Goal: Find contact information: Find contact information

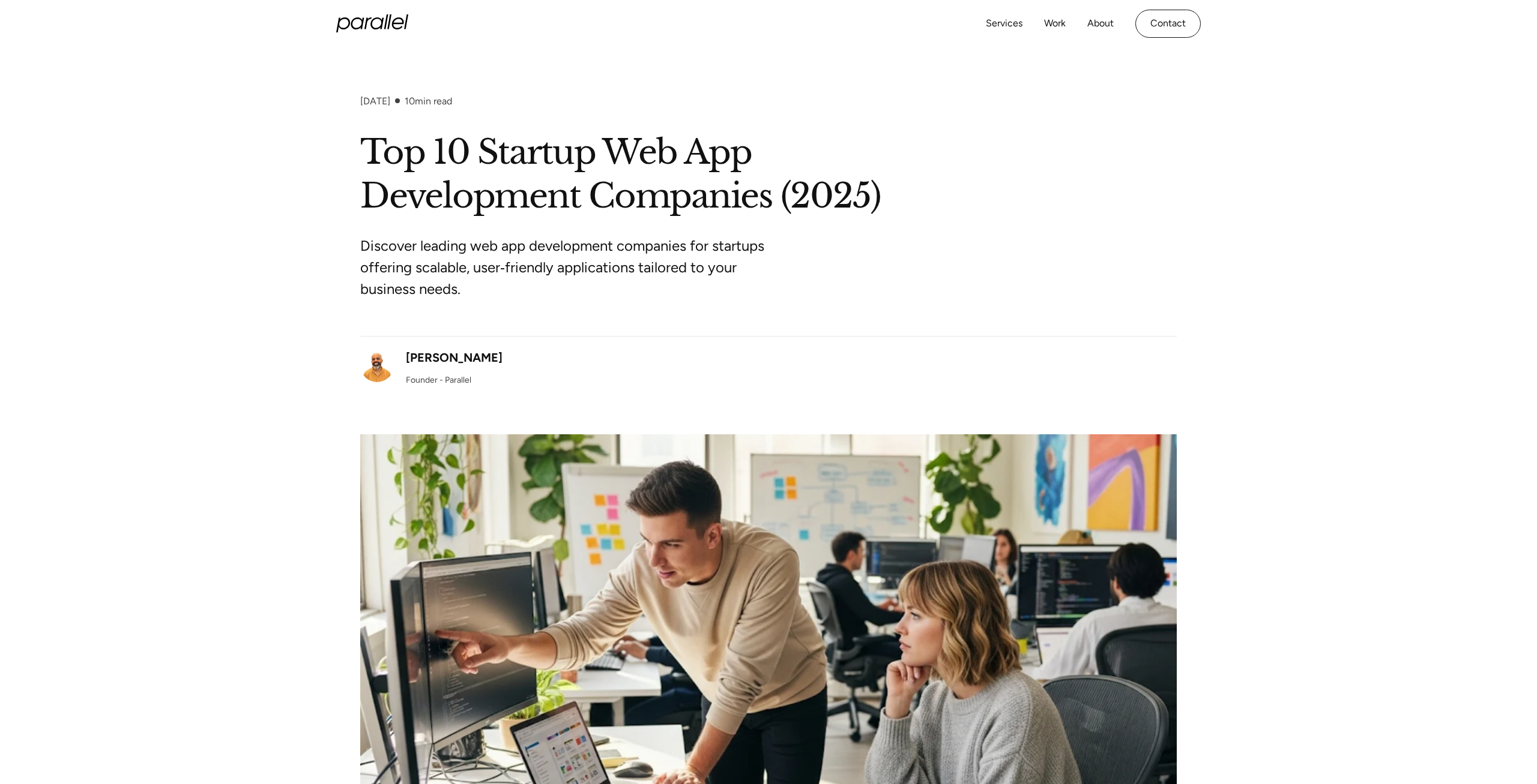
click at [377, 27] on icon "home" at bounding box center [372, 23] width 72 height 18
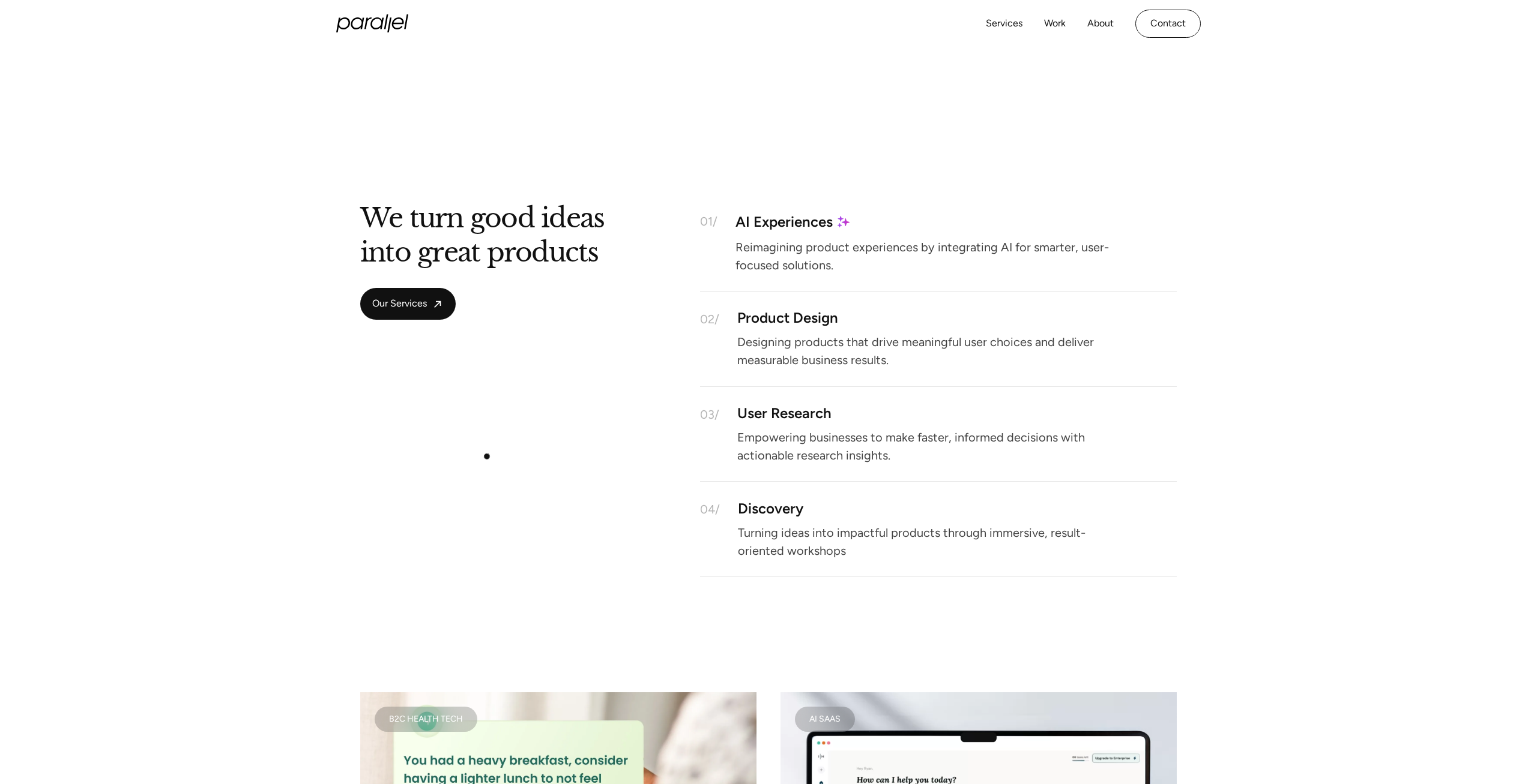
scroll to position [752, 0]
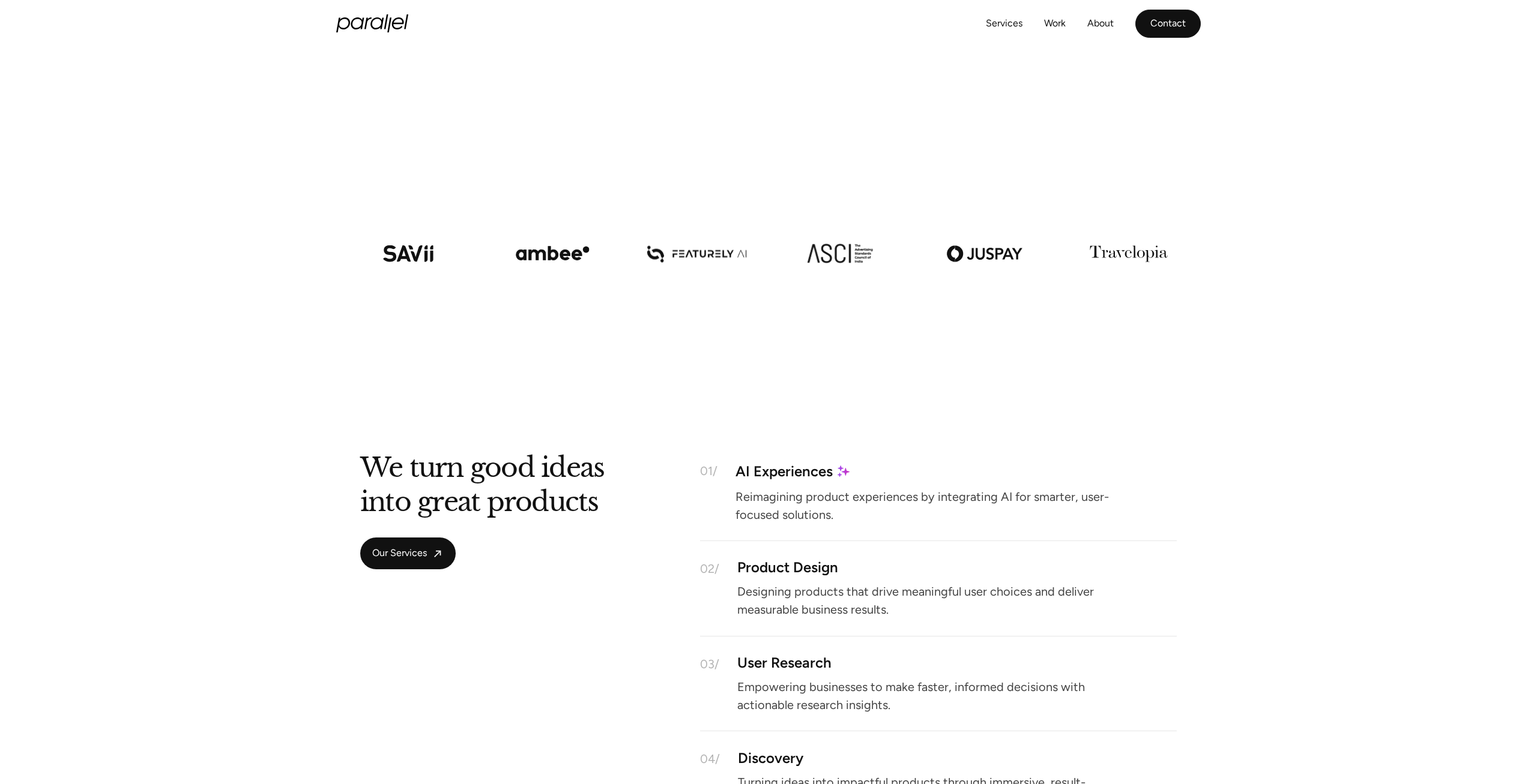
click at [1178, 21] on link "Contact" at bounding box center [1168, 23] width 65 height 28
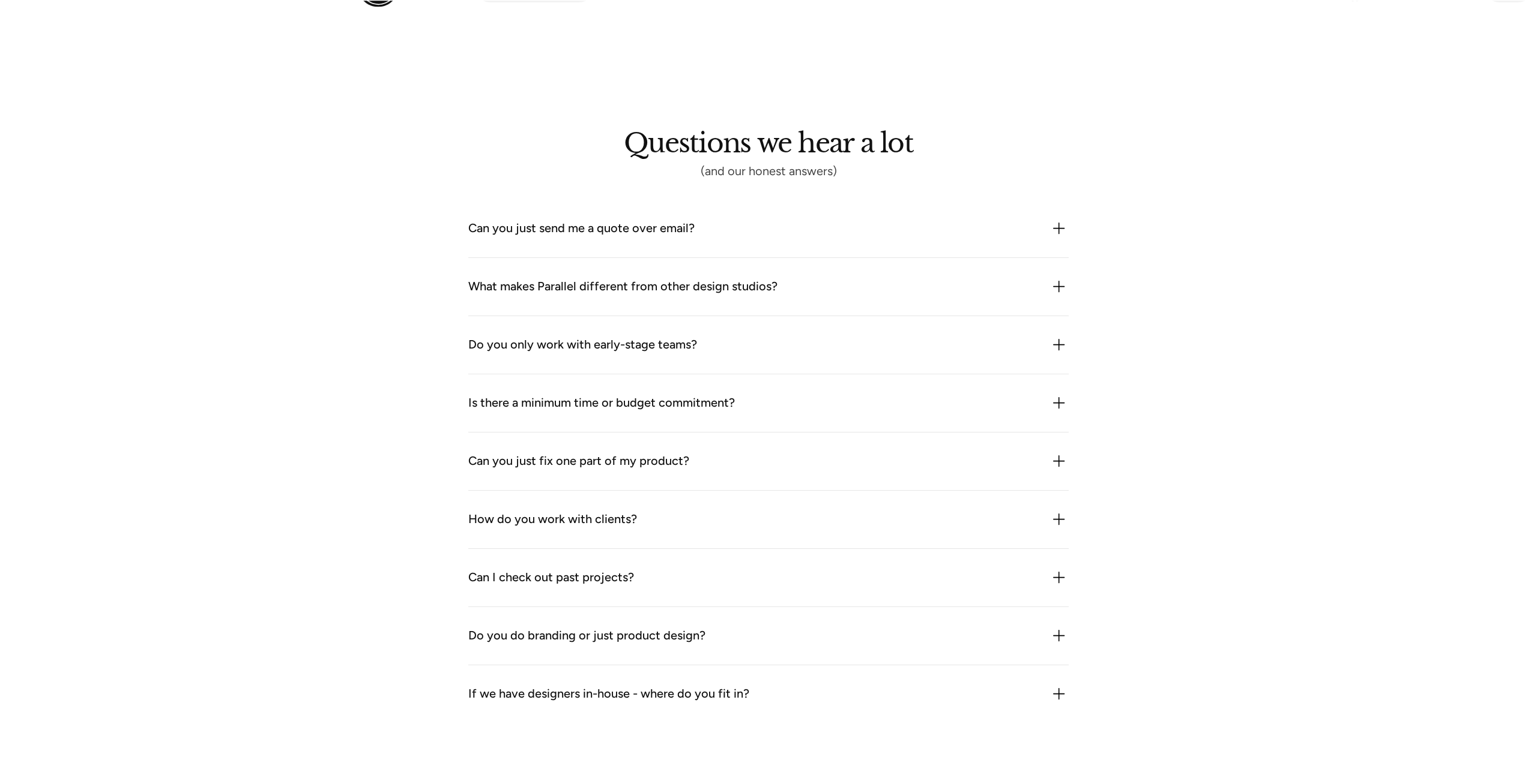
scroll to position [1596, 0]
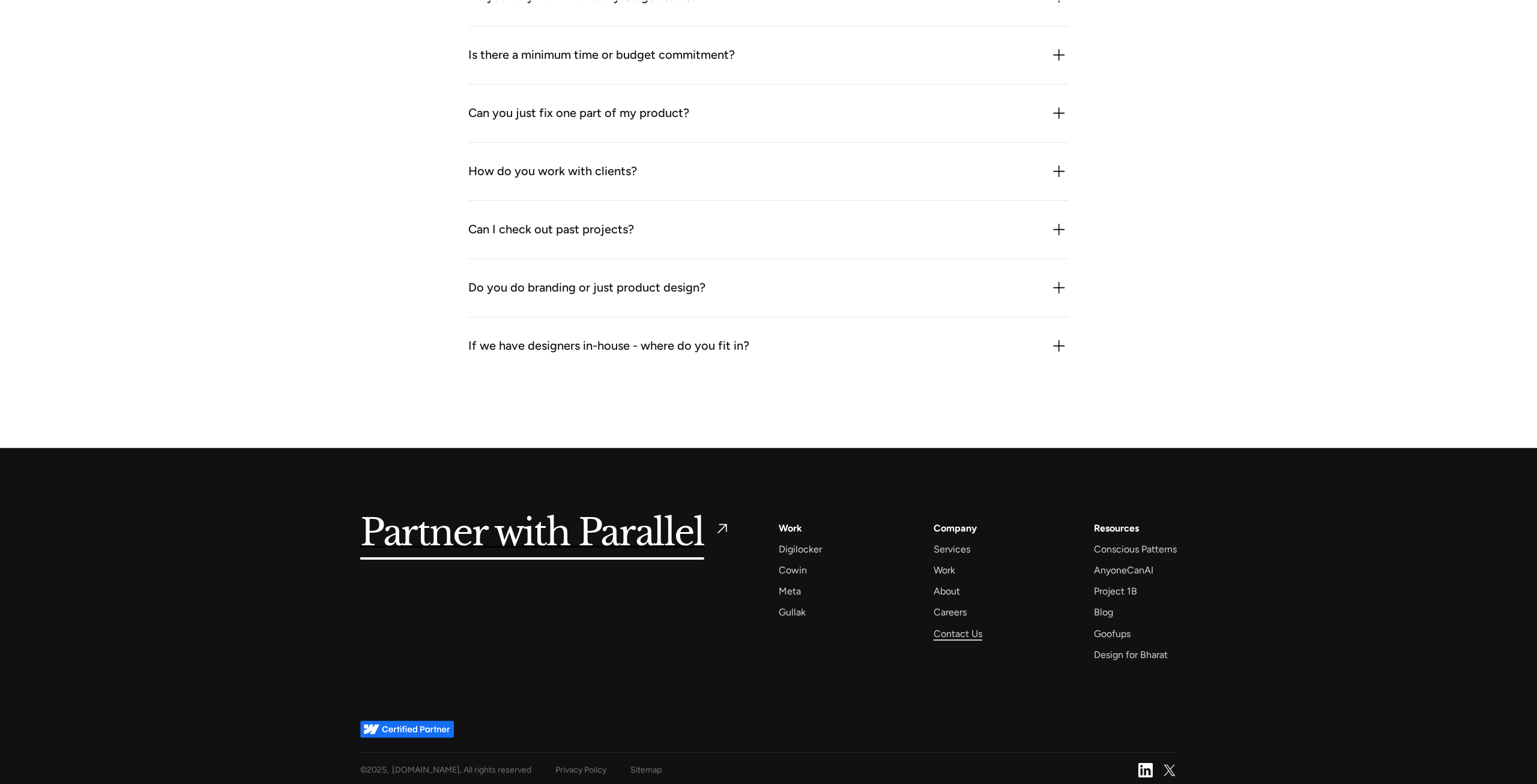
click at [954, 625] on div "Contact Us" at bounding box center [957, 633] width 49 height 16
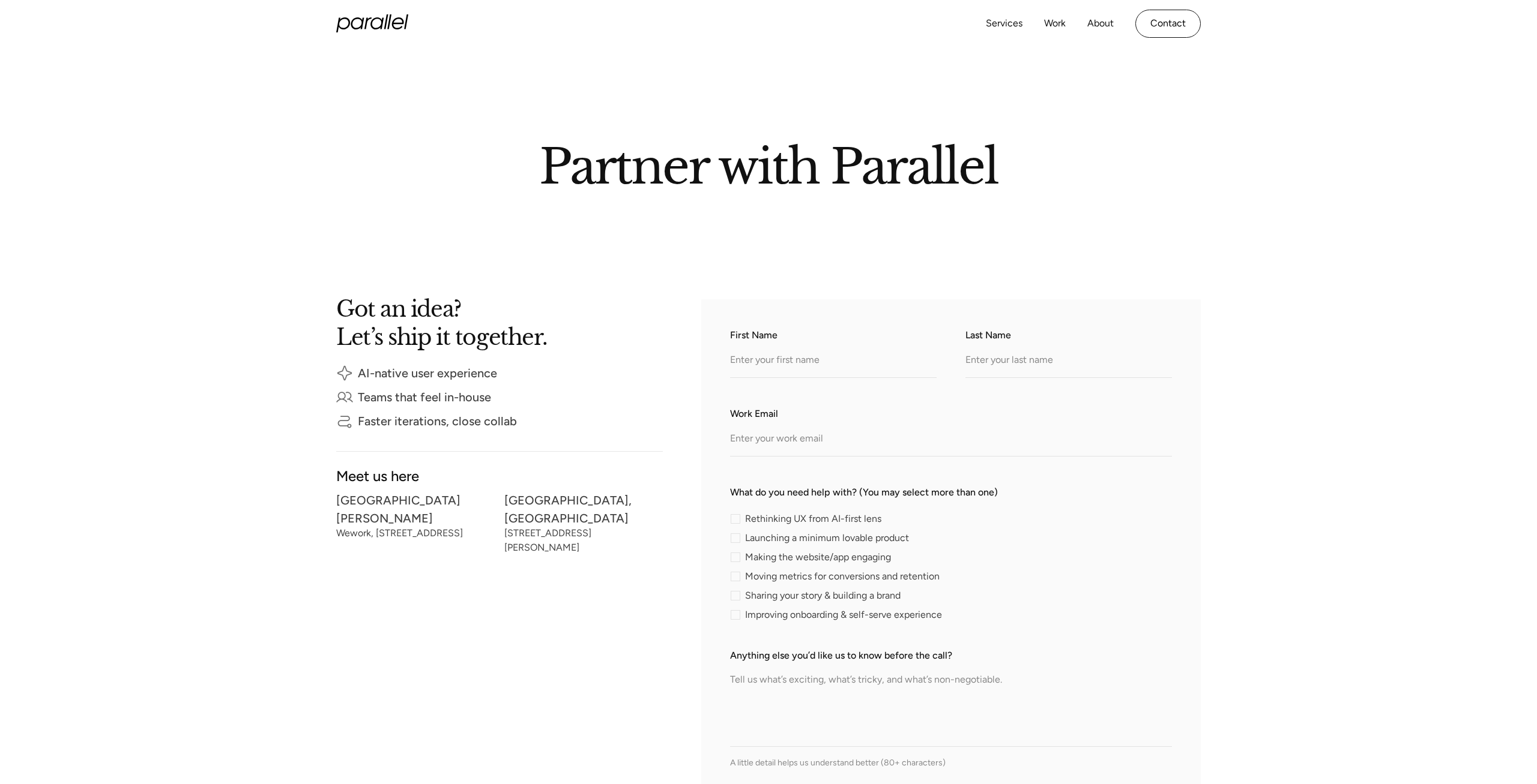
click at [394, 17] on icon "home" at bounding box center [372, 23] width 72 height 18
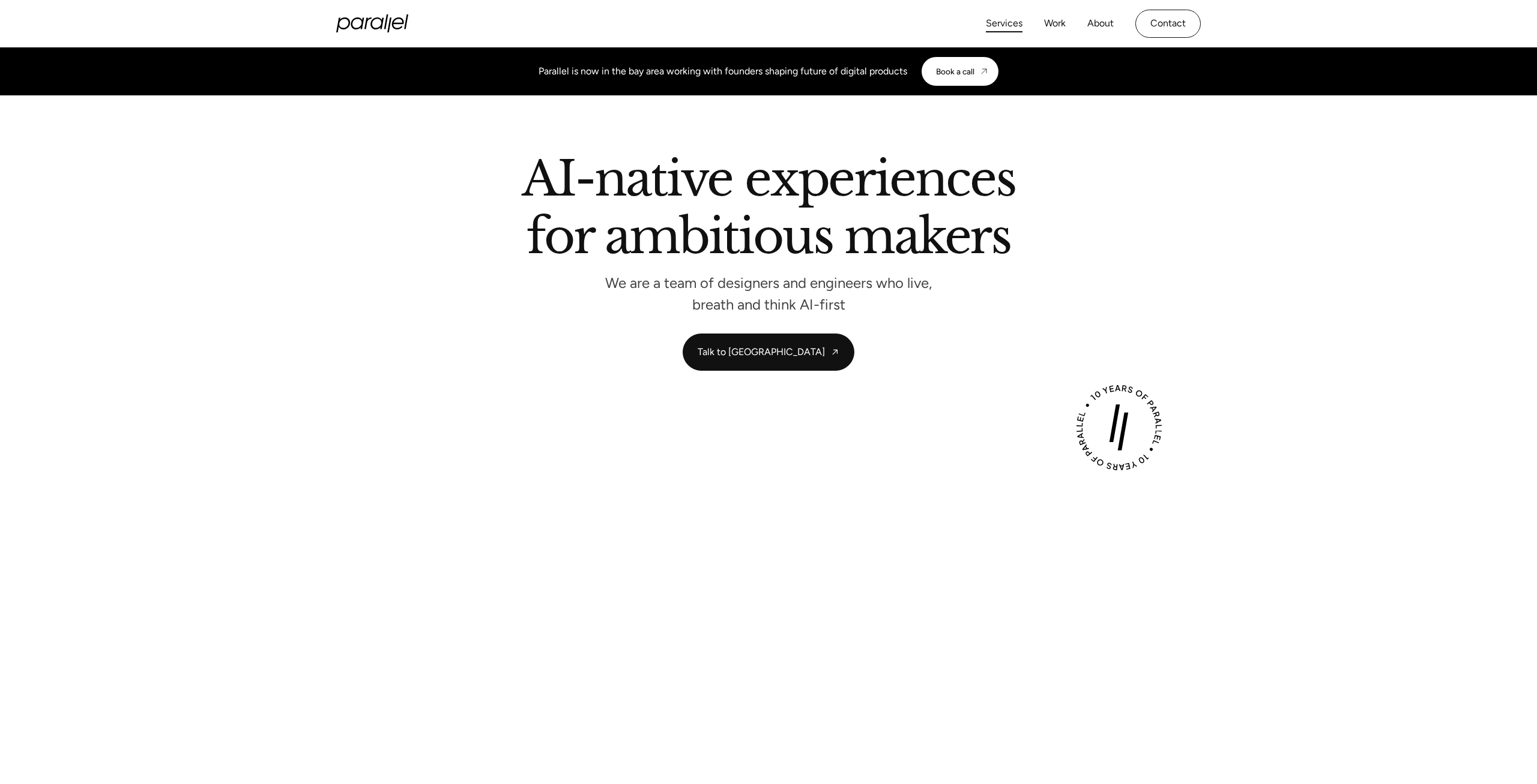
click at [1018, 20] on link "Services" at bounding box center [1004, 24] width 37 height 17
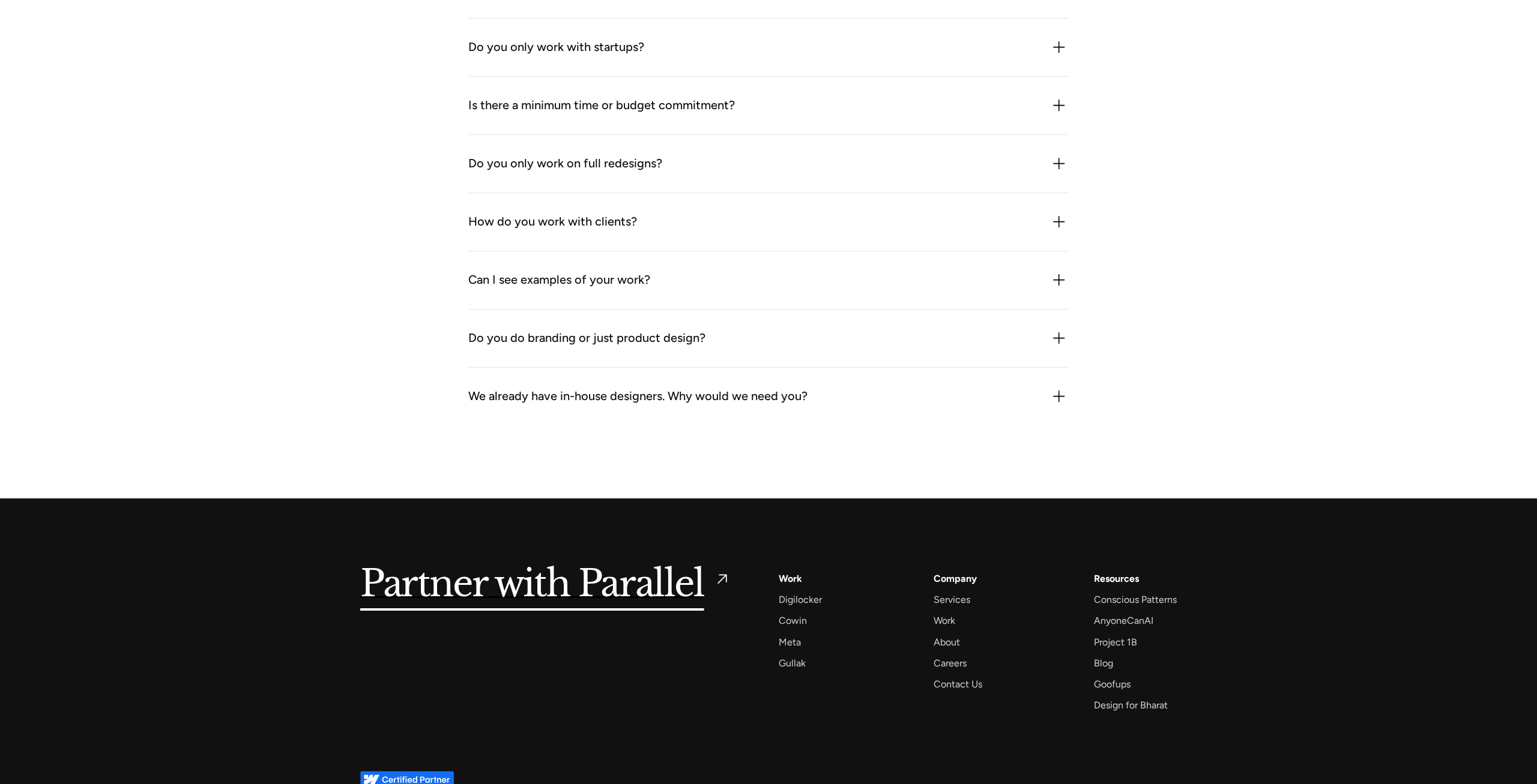
scroll to position [3547, 0]
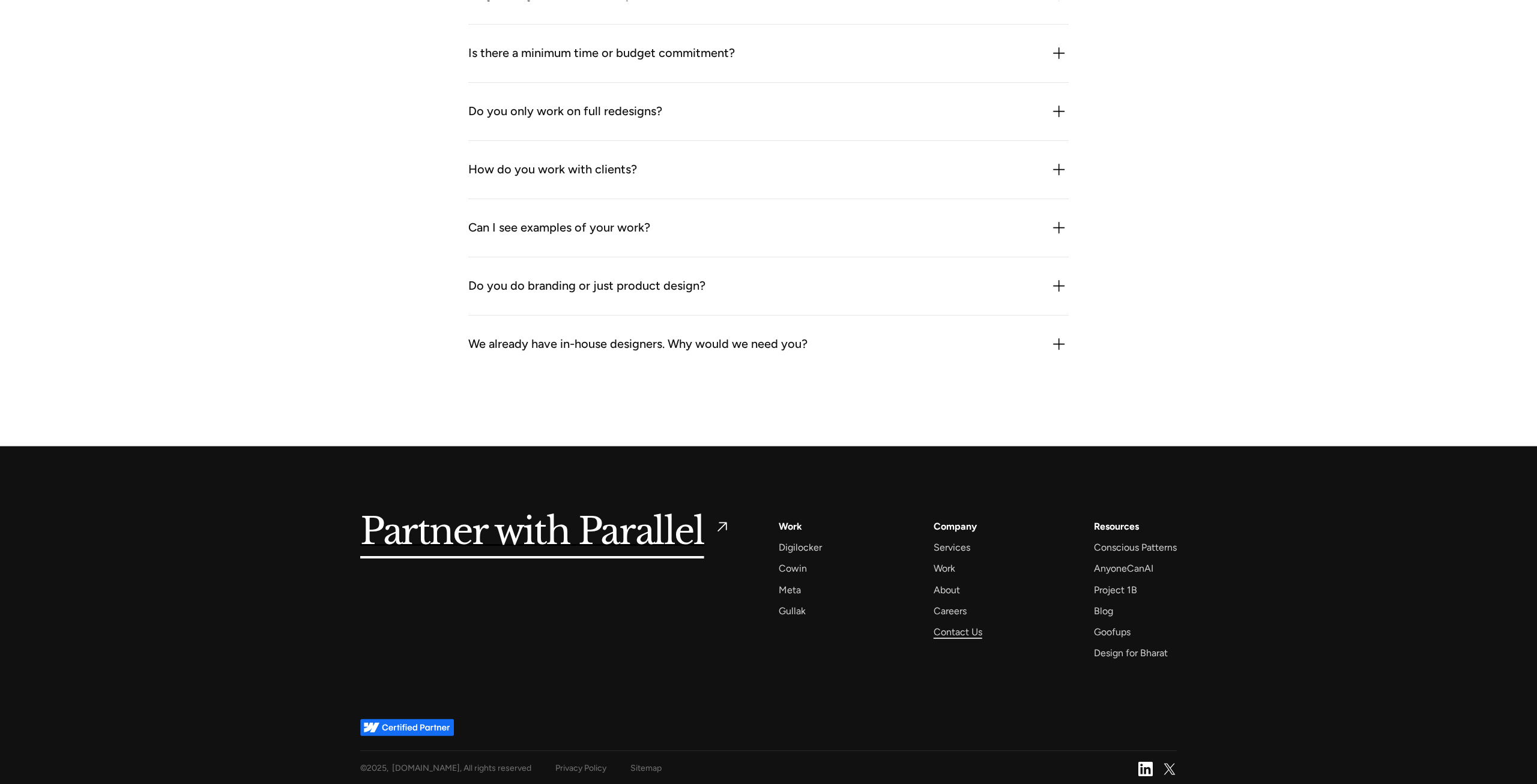
click at [951, 627] on div "Contact Us" at bounding box center [957, 632] width 49 height 16
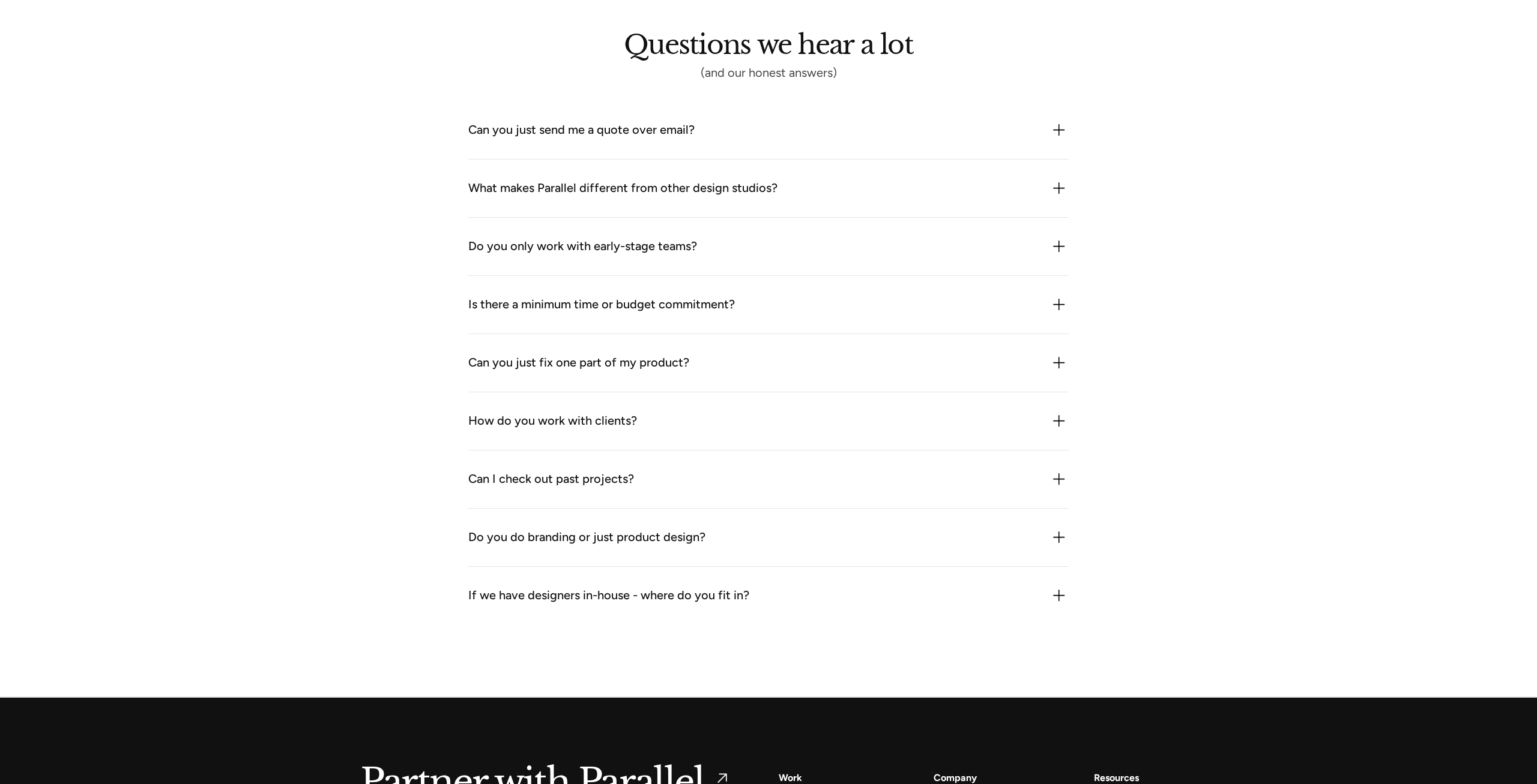
scroll to position [1596, 0]
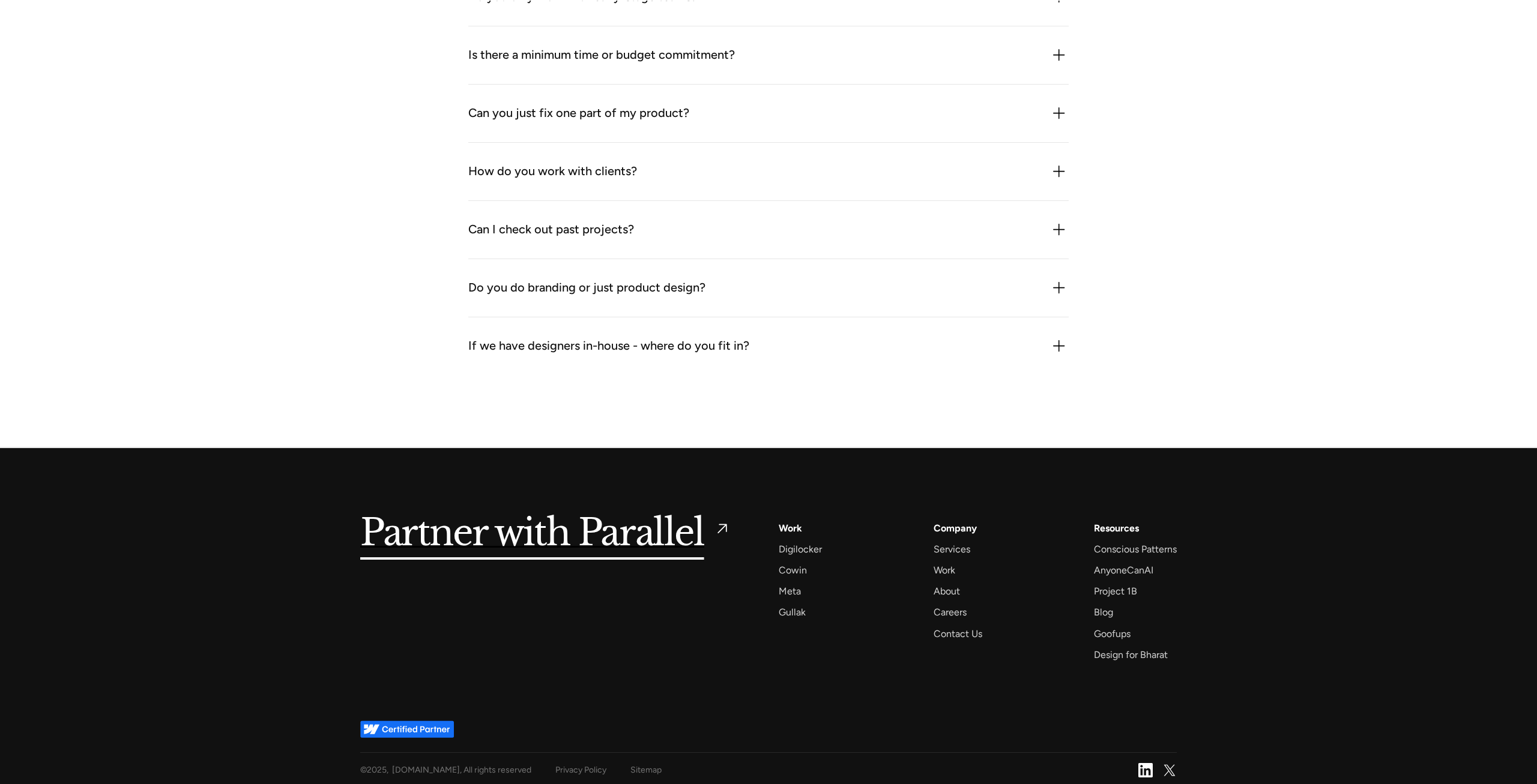
click at [387, 411] on div "Questions we hear a lot (and our honest answers) Can you just send me a quote o…" at bounding box center [768, 77] width 1537 height 738
click at [974, 640] on div "Services AI Design Sprint Design Sprint UX Design ProdUX Work Digilocker [PERSO…" at bounding box center [978, 592] width 398 height 143
click at [970, 633] on div "Contact Us" at bounding box center [957, 633] width 49 height 16
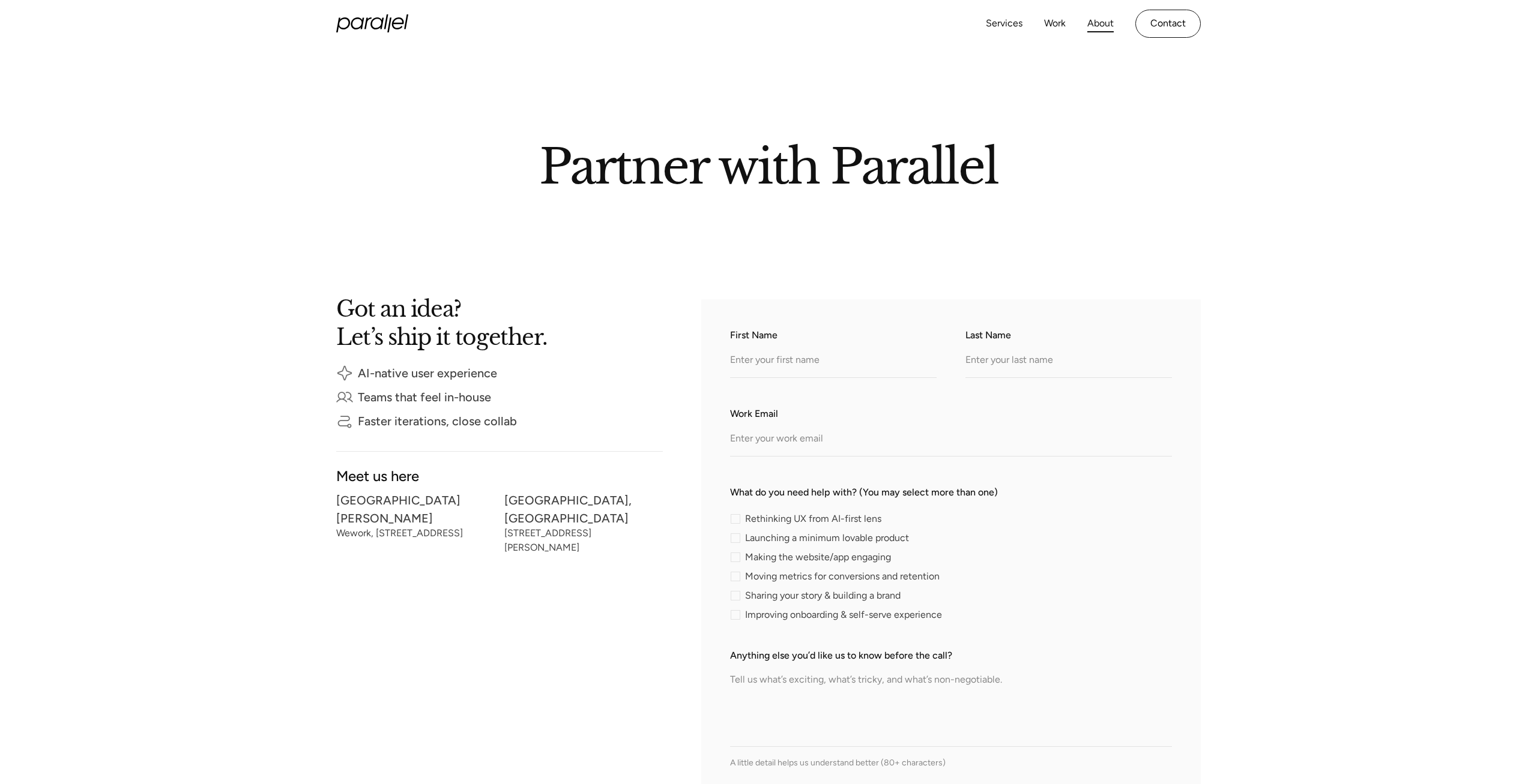
click at [1106, 30] on link "About" at bounding box center [1100, 24] width 26 height 17
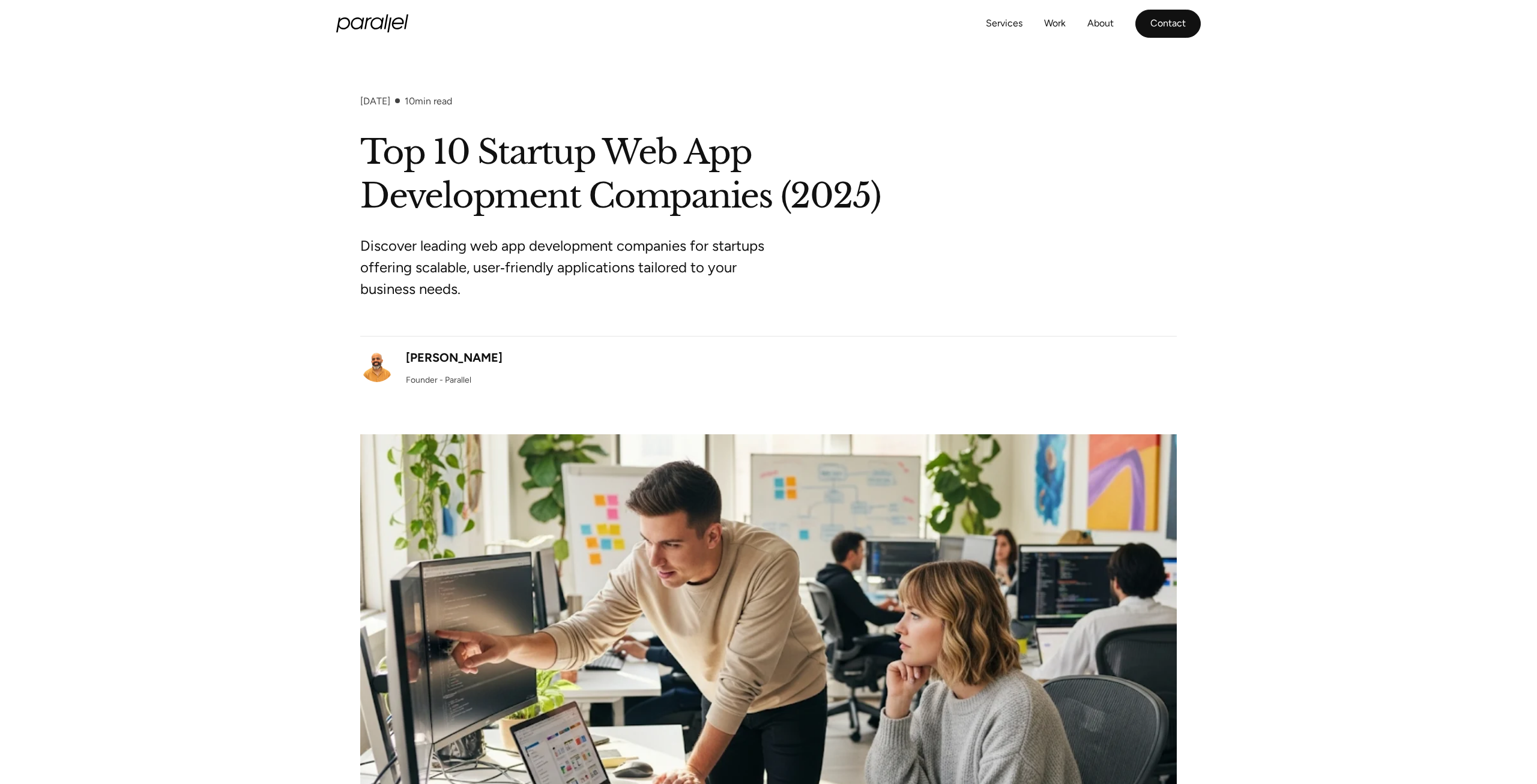
click at [1160, 25] on link "Contact" at bounding box center [1168, 23] width 65 height 28
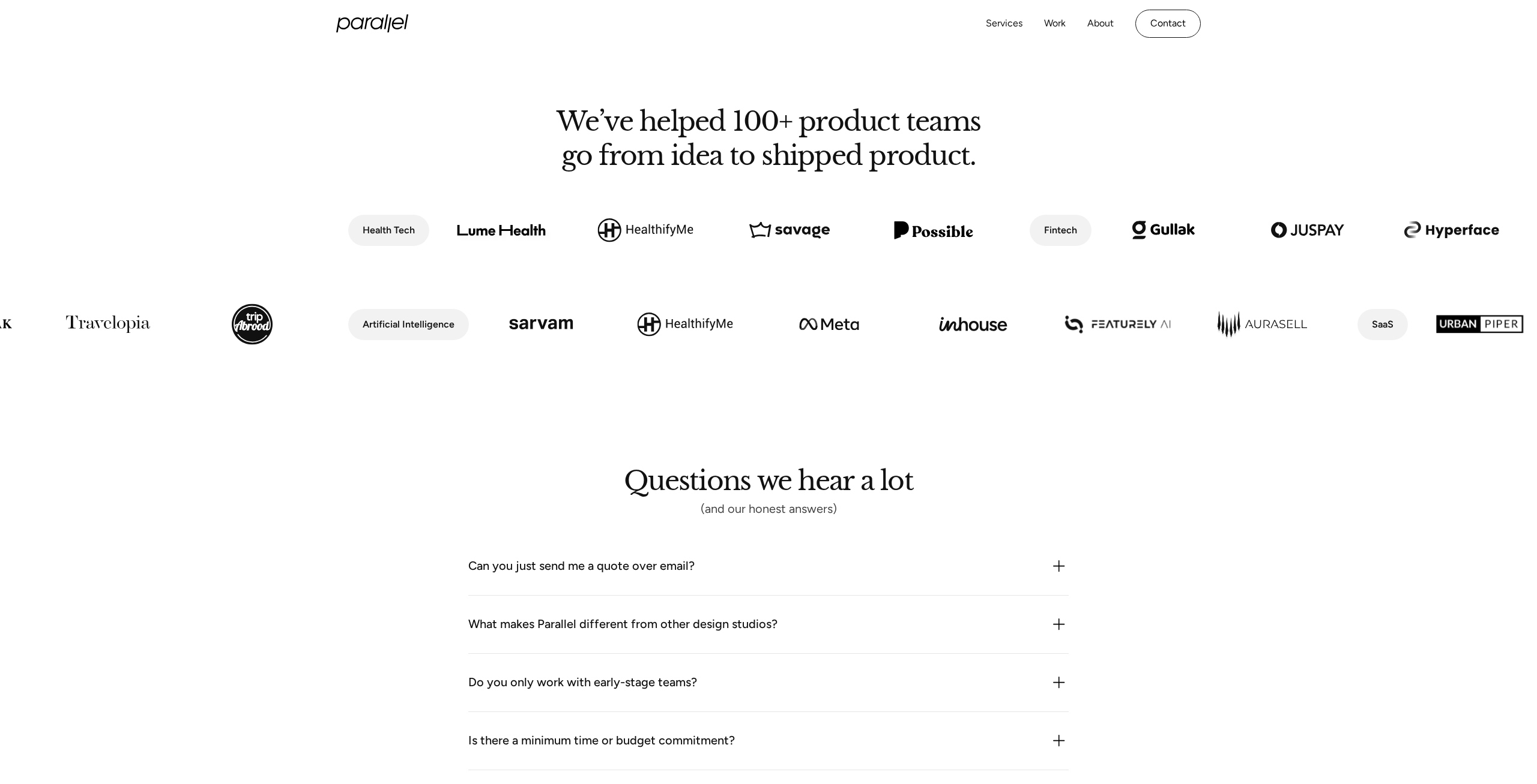
scroll to position [910, 0]
click at [191, 532] on div "Questions we hear a lot (and our honest answers) Can you just send me a quote o…" at bounding box center [768, 764] width 1537 height 738
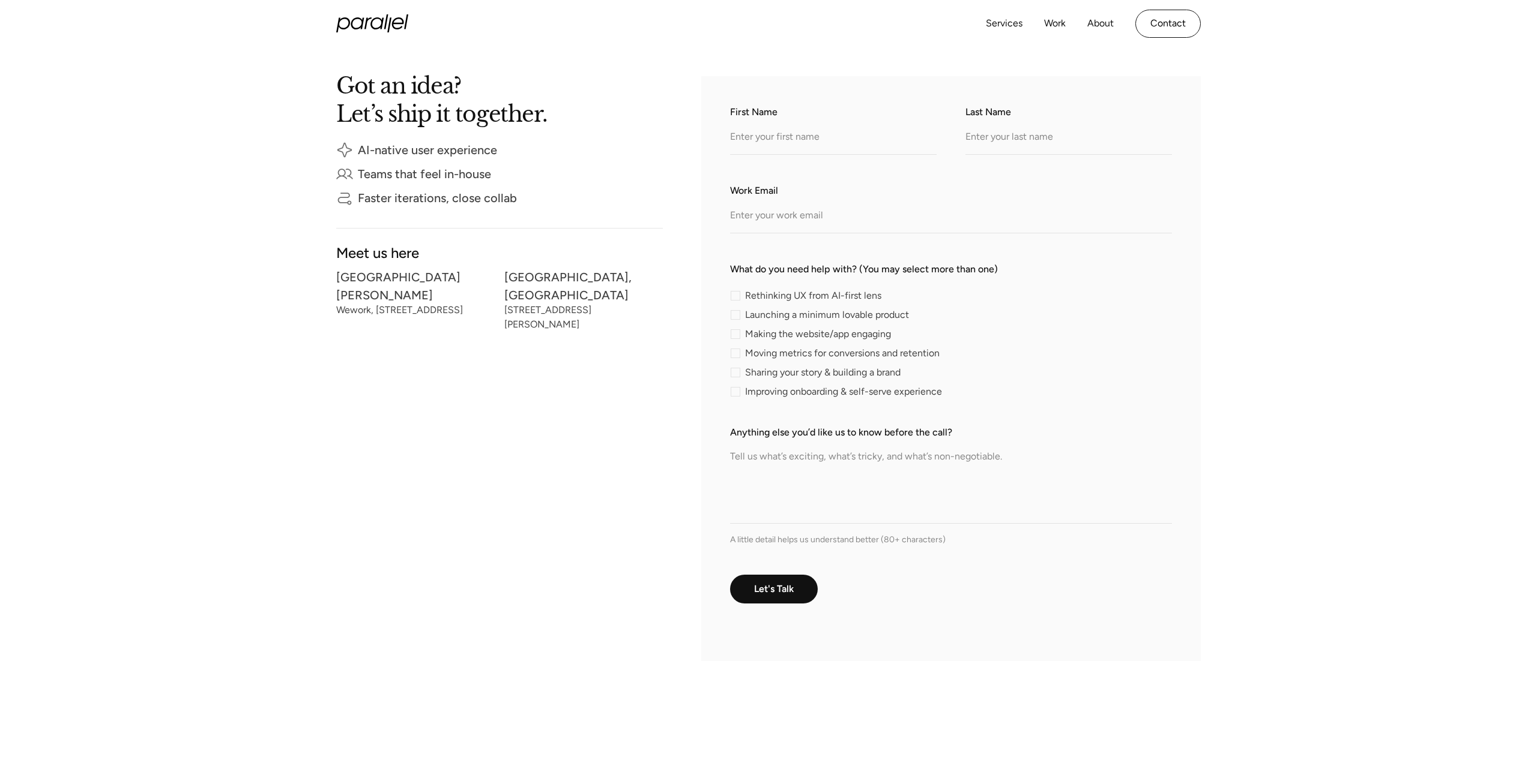
scroll to position [0, 0]
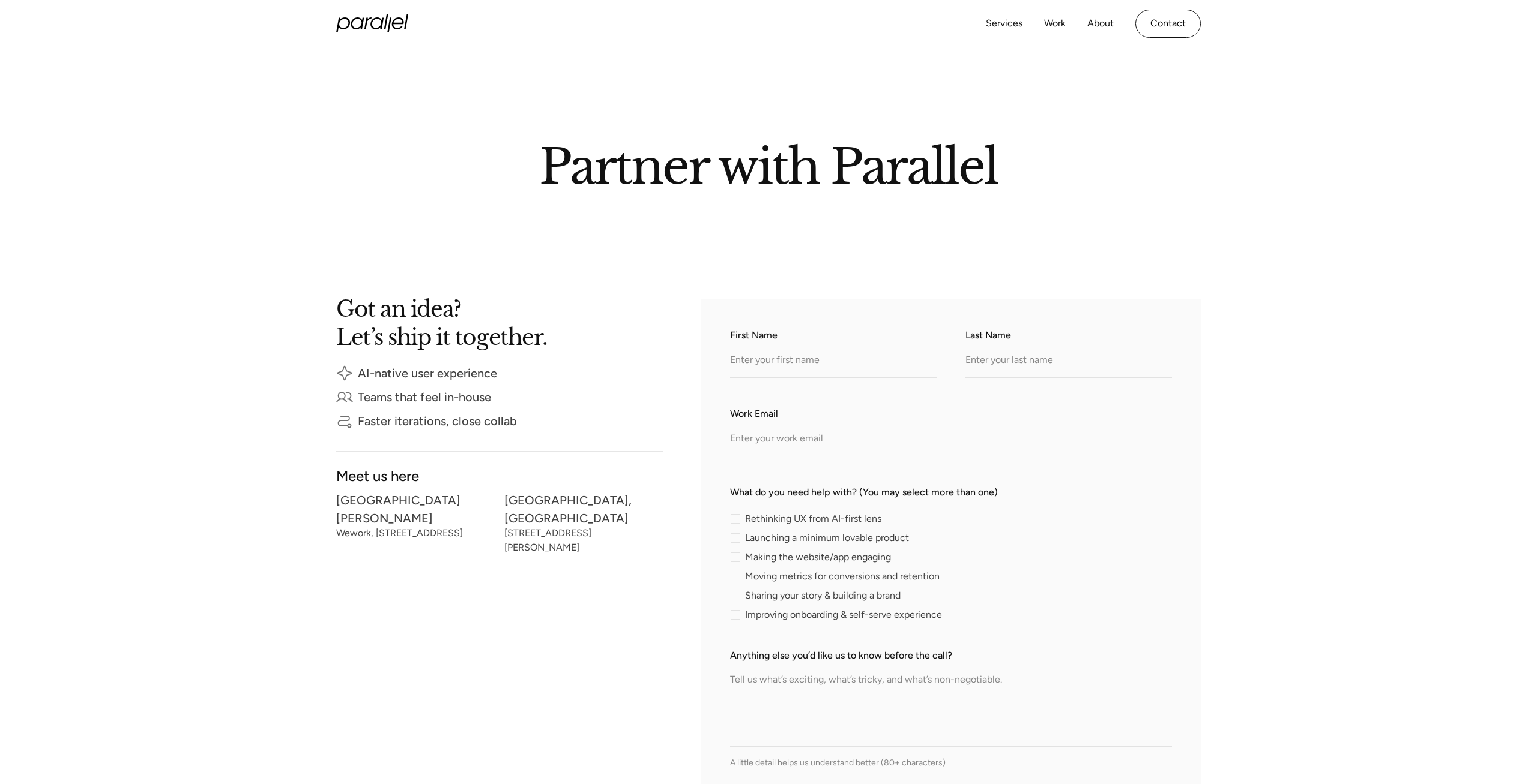
click at [835, 89] on div at bounding box center [768, 95] width 1537 height 96
